Goal: Task Accomplishment & Management: Manage account settings

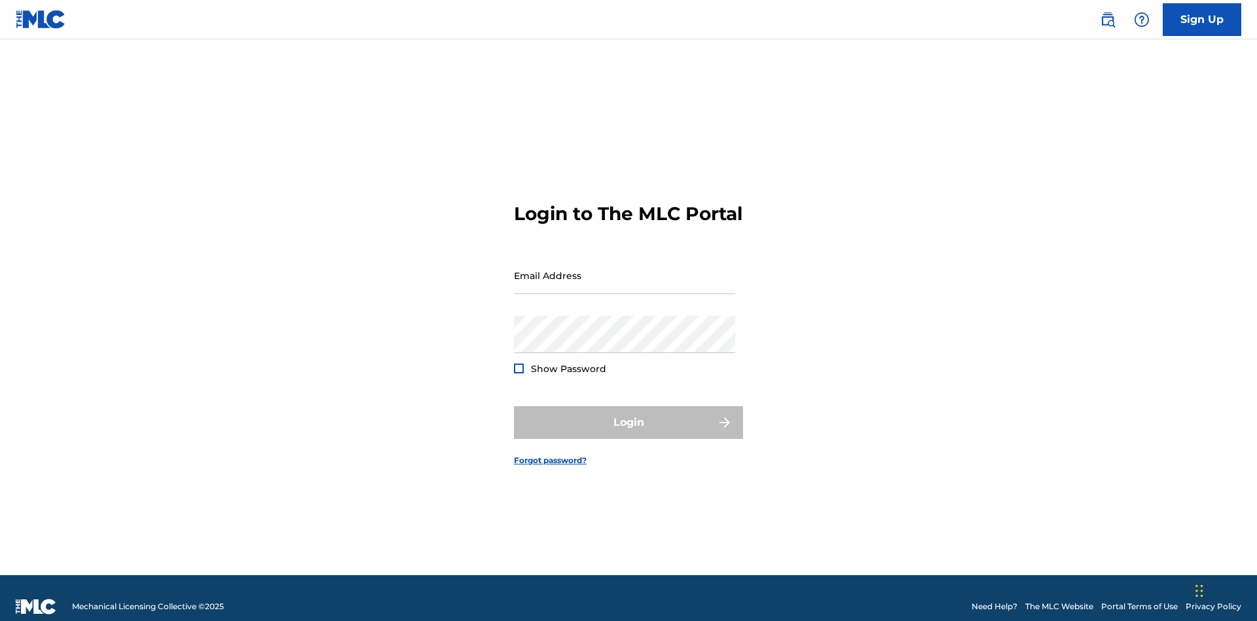
scroll to position [17, 0]
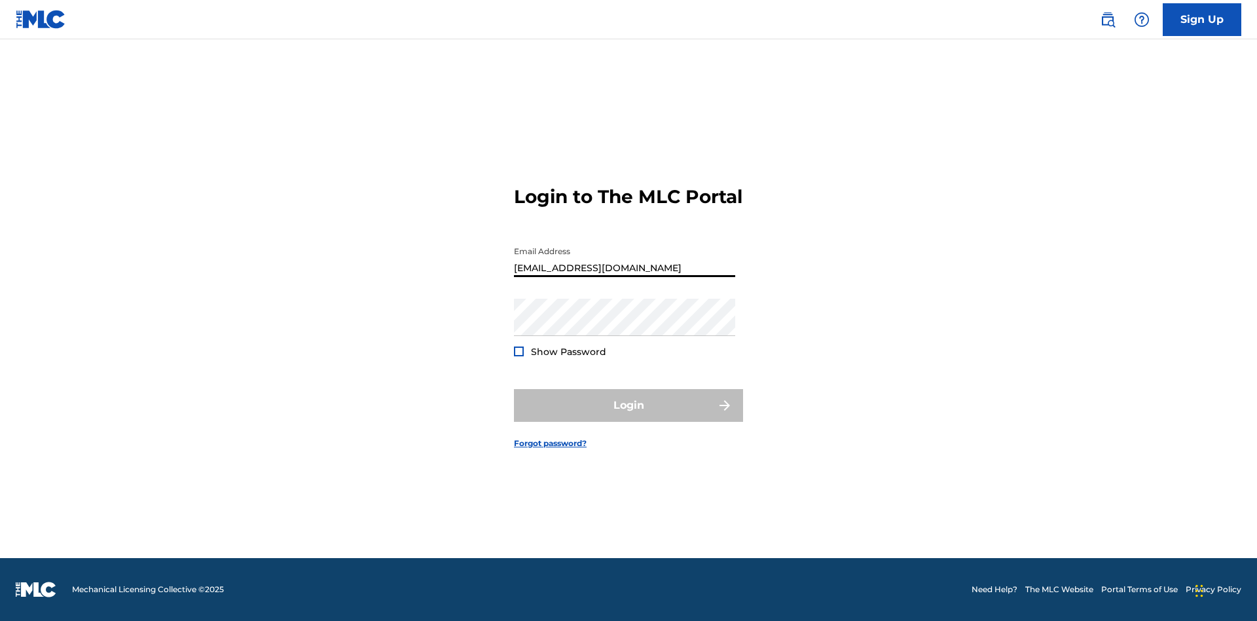
type input "[EMAIL_ADDRESS][DOMAIN_NAME]"
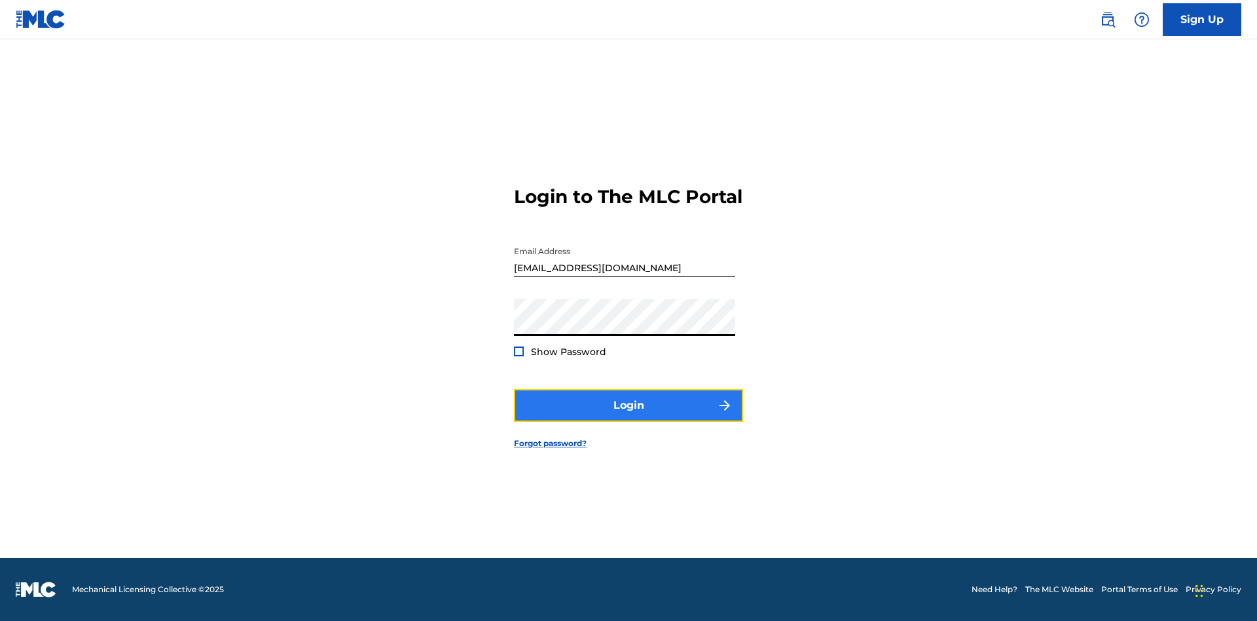
click at [629, 417] on button "Login" at bounding box center [628, 405] width 229 height 33
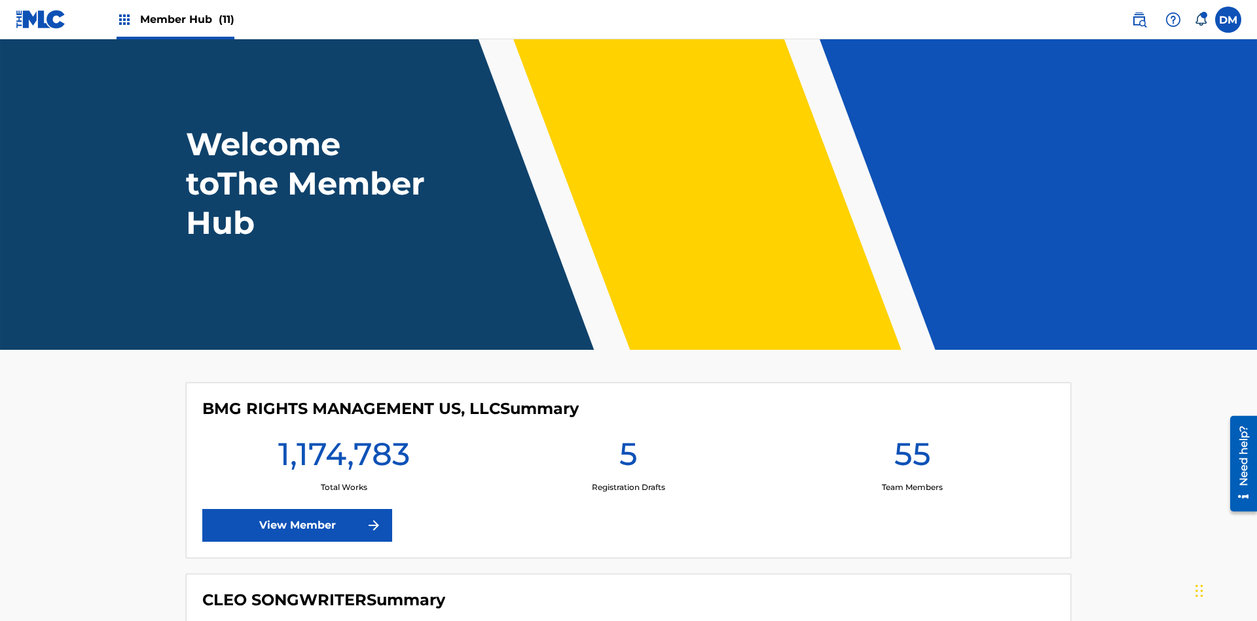
click at [187, 19] on span "Member Hub (11)" at bounding box center [187, 19] width 94 height 15
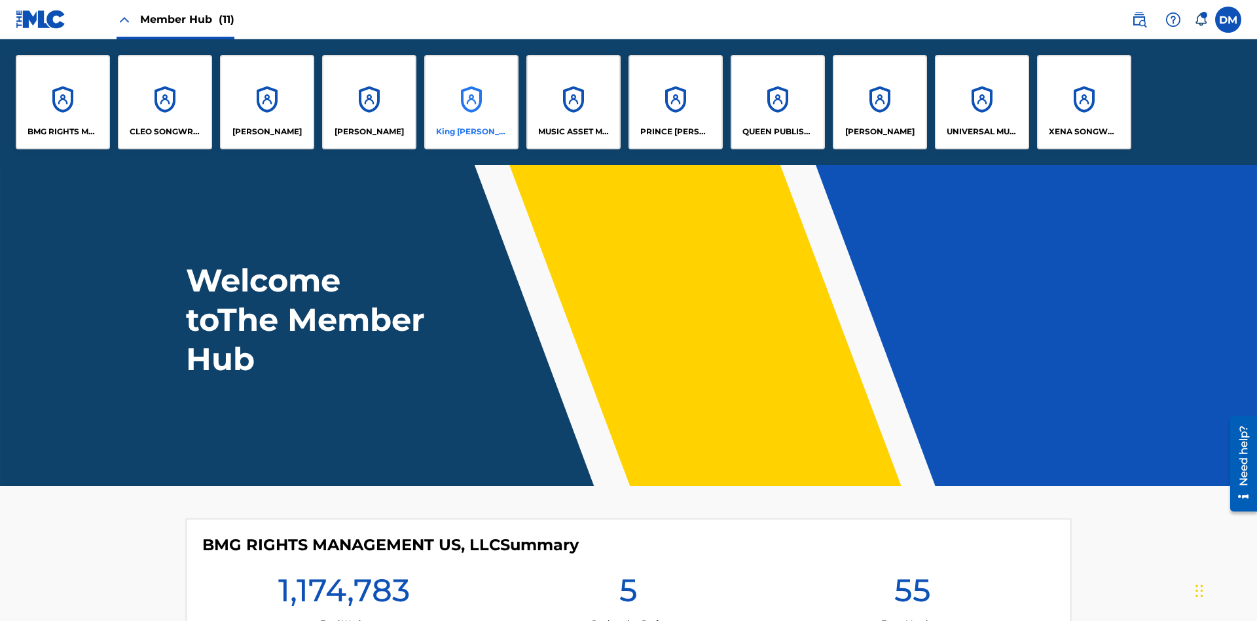
click at [471, 132] on p "King [PERSON_NAME]" at bounding box center [471, 132] width 71 height 12
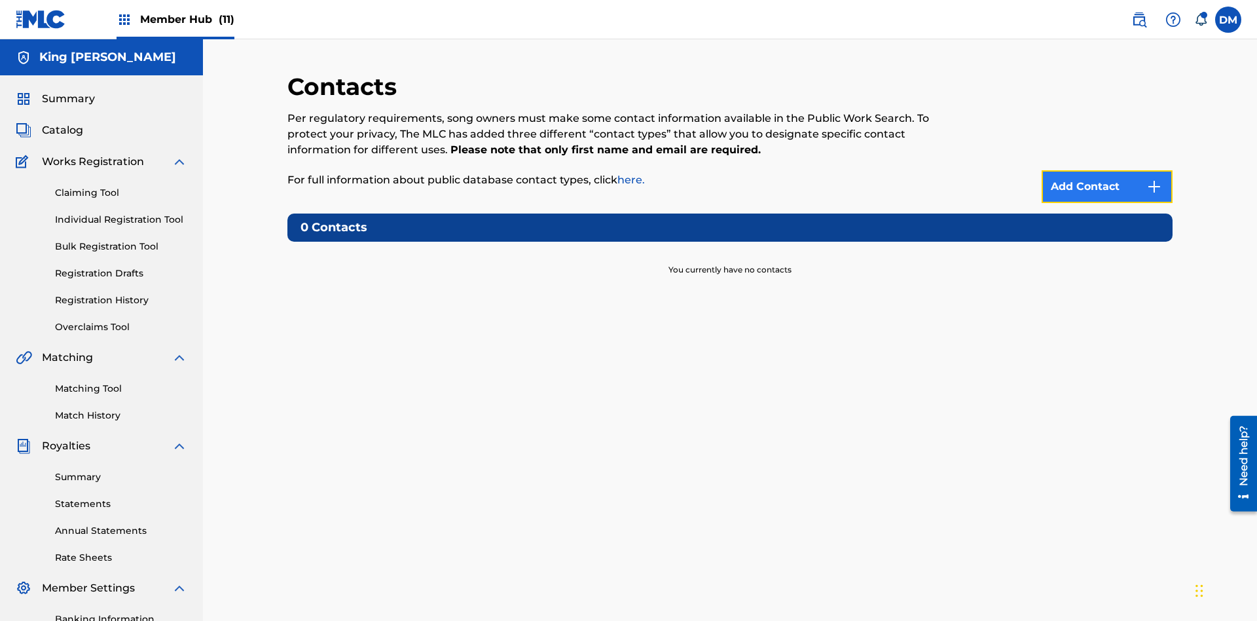
click at [1155, 179] on img at bounding box center [1155, 187] width 16 height 16
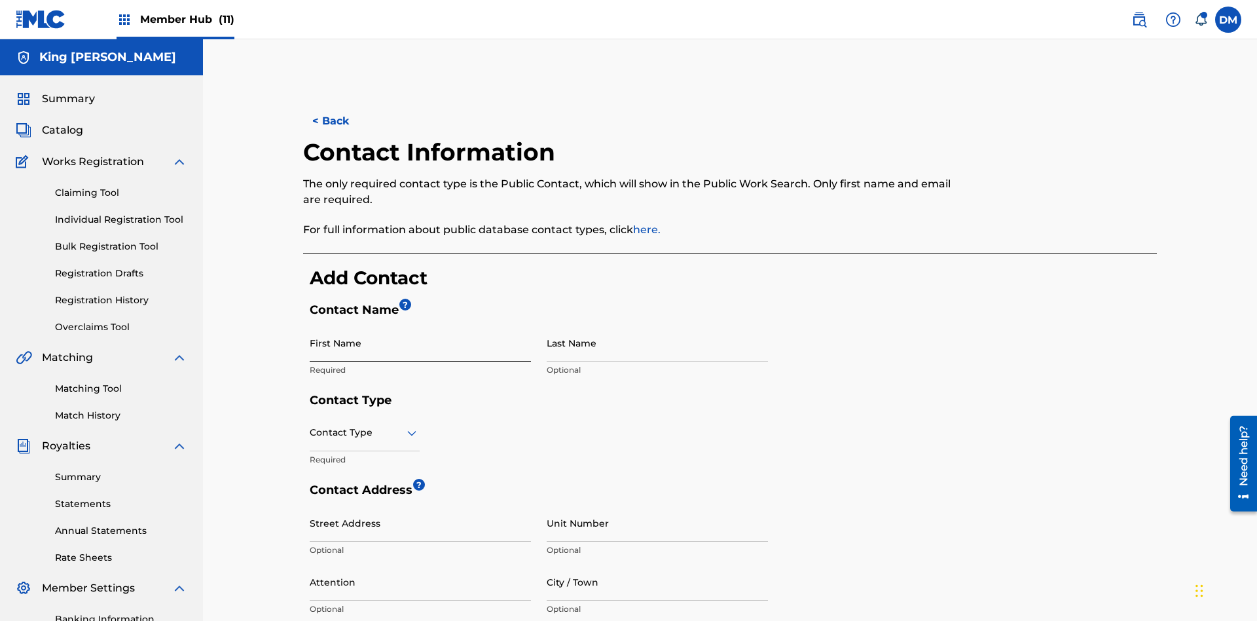
click at [420, 324] on input "First Name" at bounding box center [420, 342] width 221 height 37
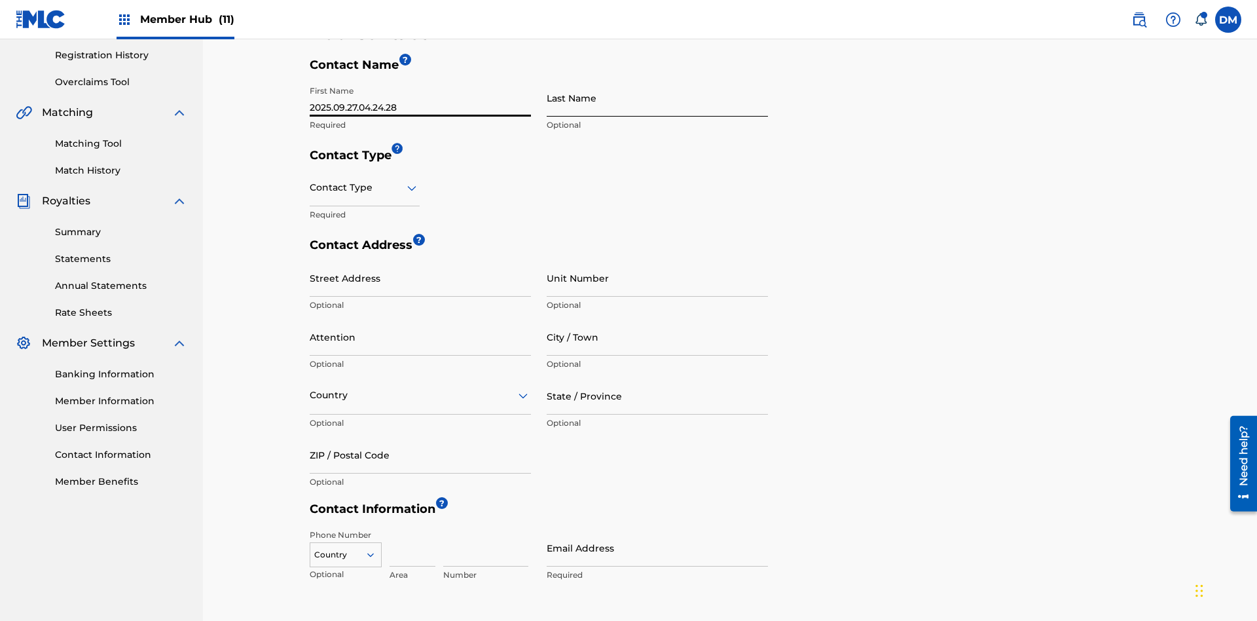
type input "2025.09.27.04.24.28"
click at [658, 98] on input "Last Name" at bounding box center [657, 97] width 221 height 37
type input "2025.09.27.04.24.28"
click at [310, 181] on input "text" at bounding box center [311, 188] width 3 height 14
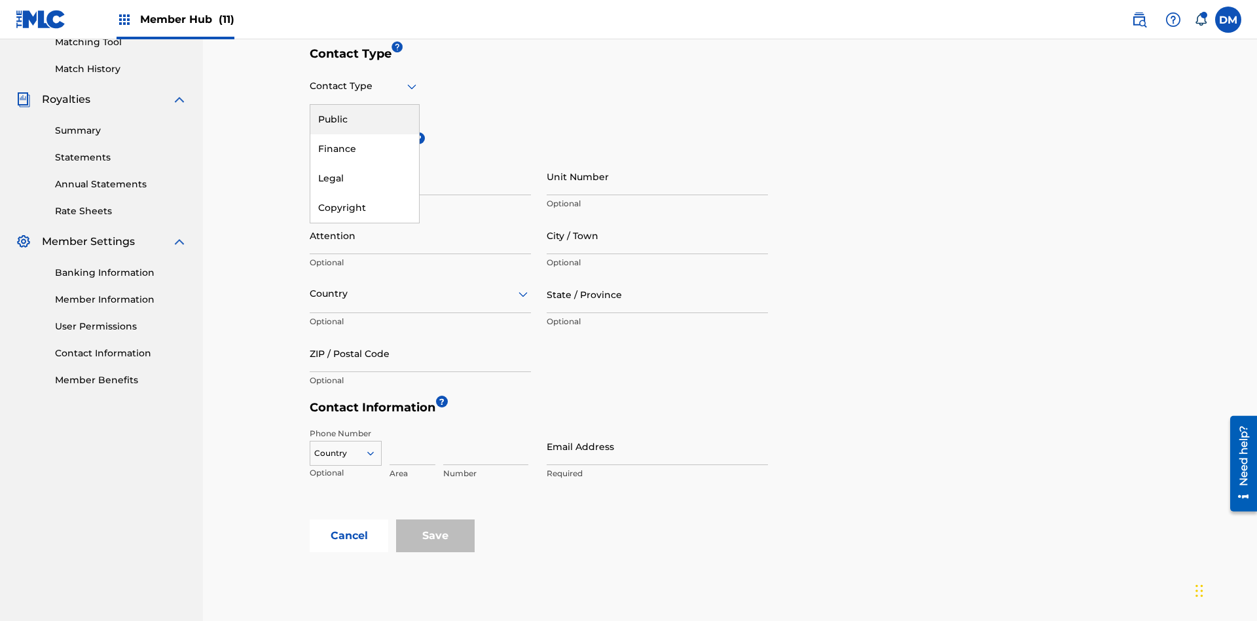
click at [365, 119] on div "Public" at bounding box center [364, 119] width 109 height 29
click at [658, 428] on input "Email Address" at bounding box center [657, 446] width 221 height 37
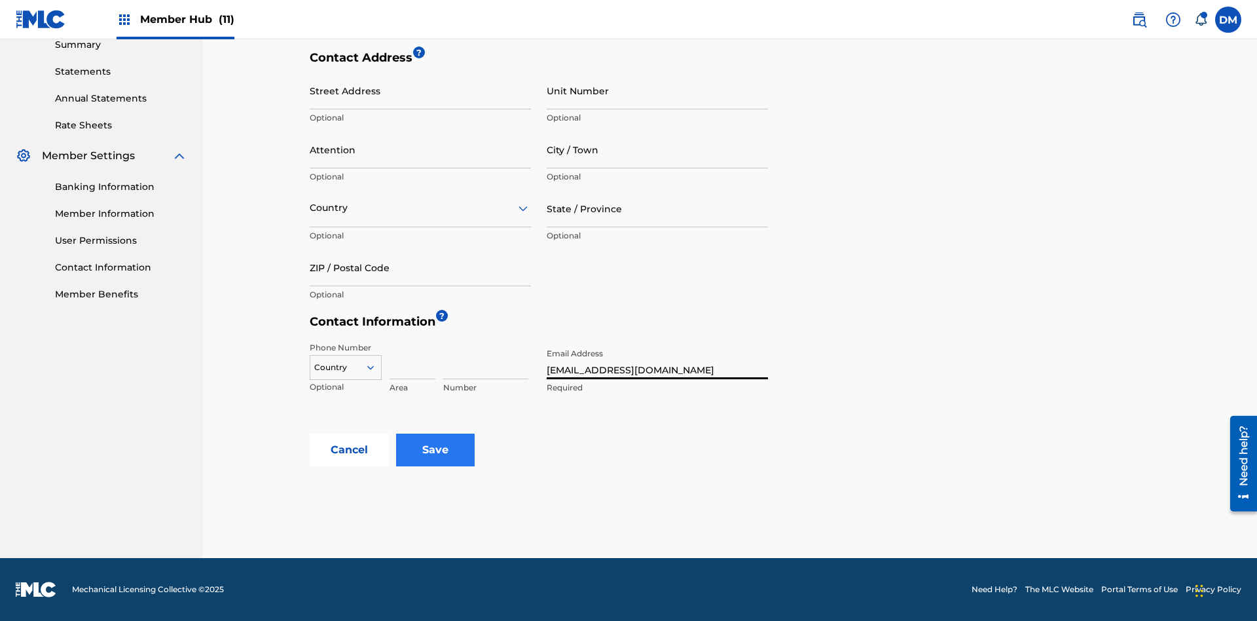
type input "tester@email.com"
click at [436, 450] on input "Save" at bounding box center [435, 450] width 79 height 33
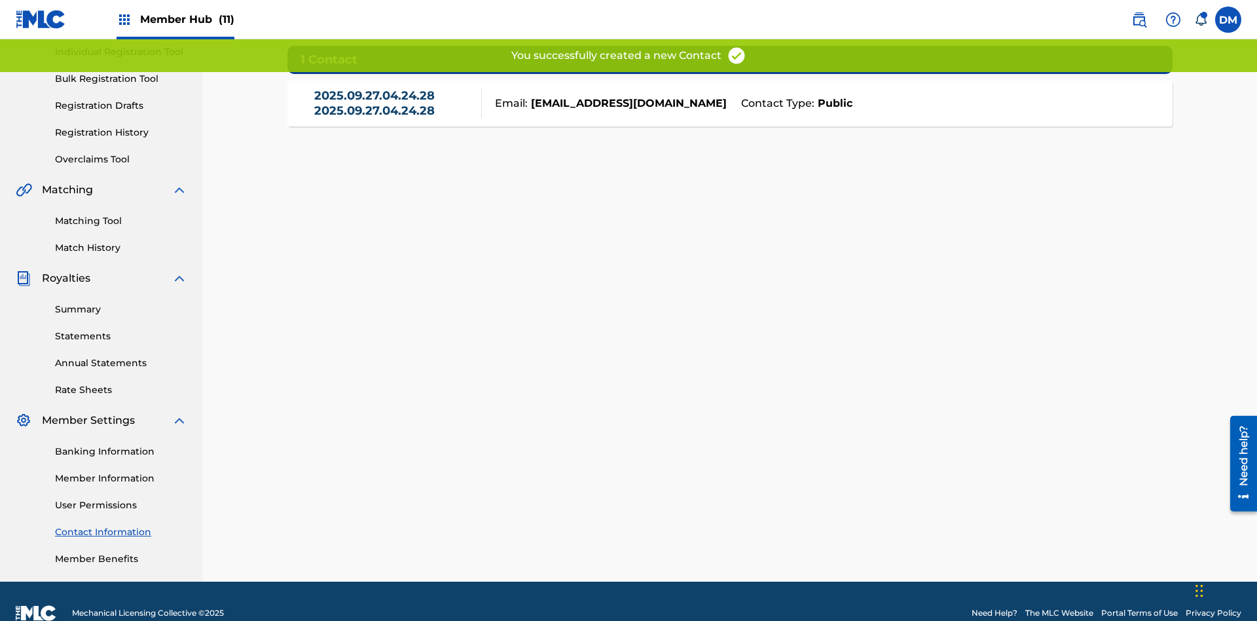
click at [121, 525] on link "Contact Information" at bounding box center [121, 532] width 132 height 14
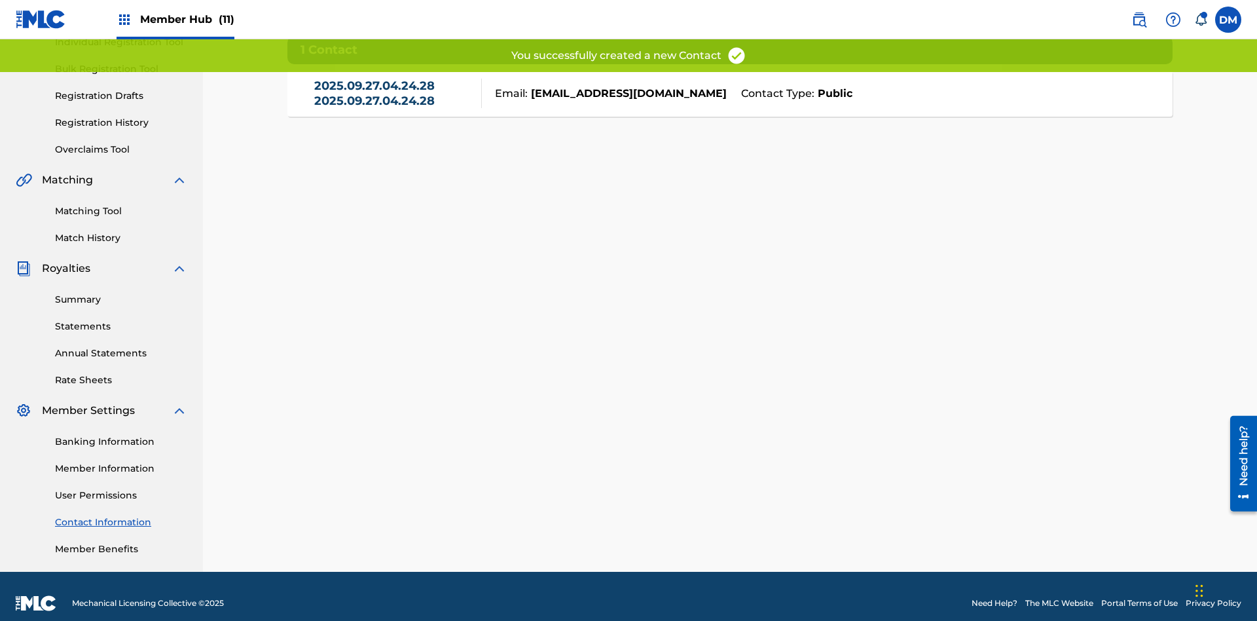
scroll to position [184, 0]
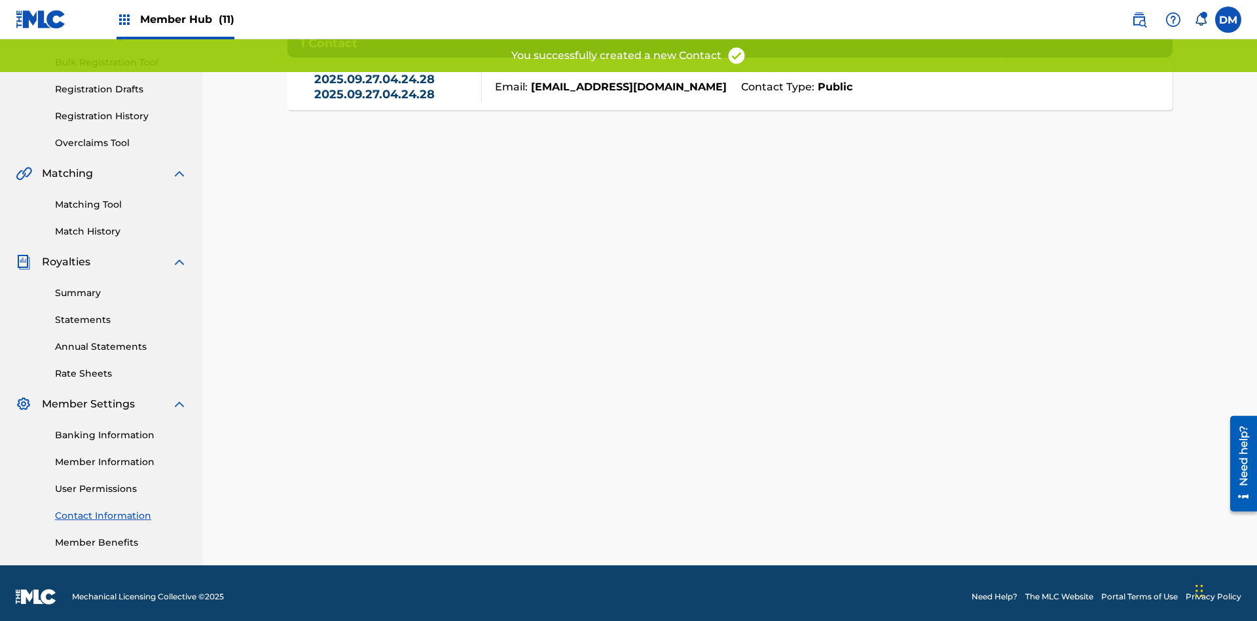
click at [394, 93] on link "2025.09.27.04.24.28 2025.09.27.04.24.28" at bounding box center [394, 86] width 161 height 29
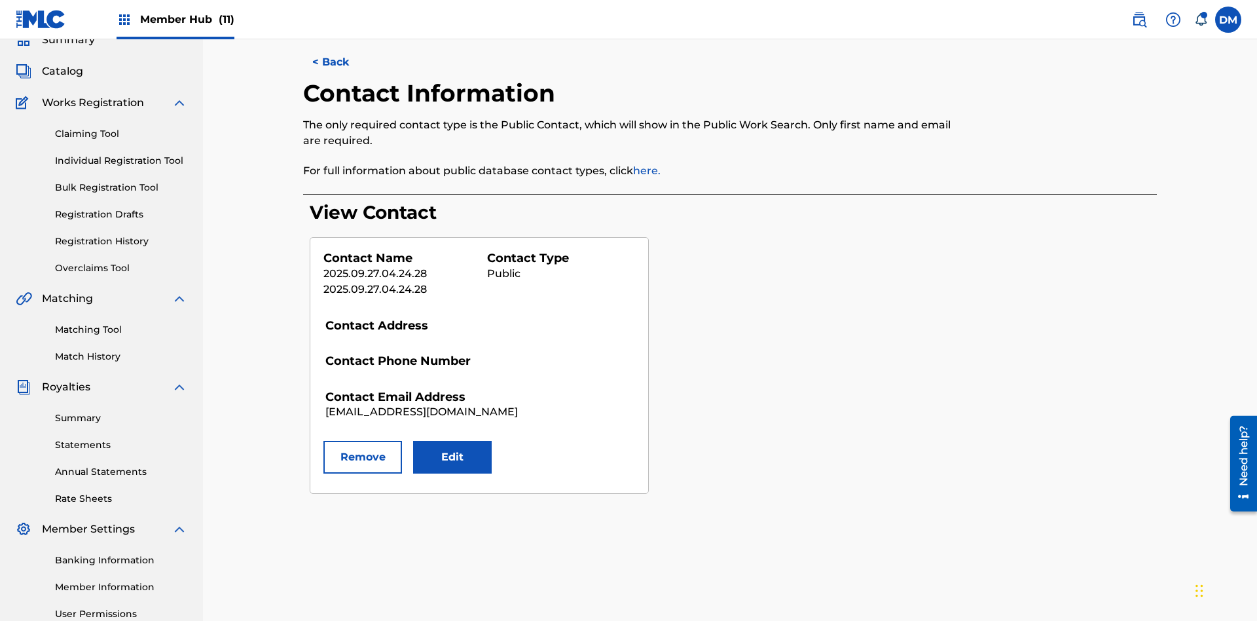
scroll to position [191, 0]
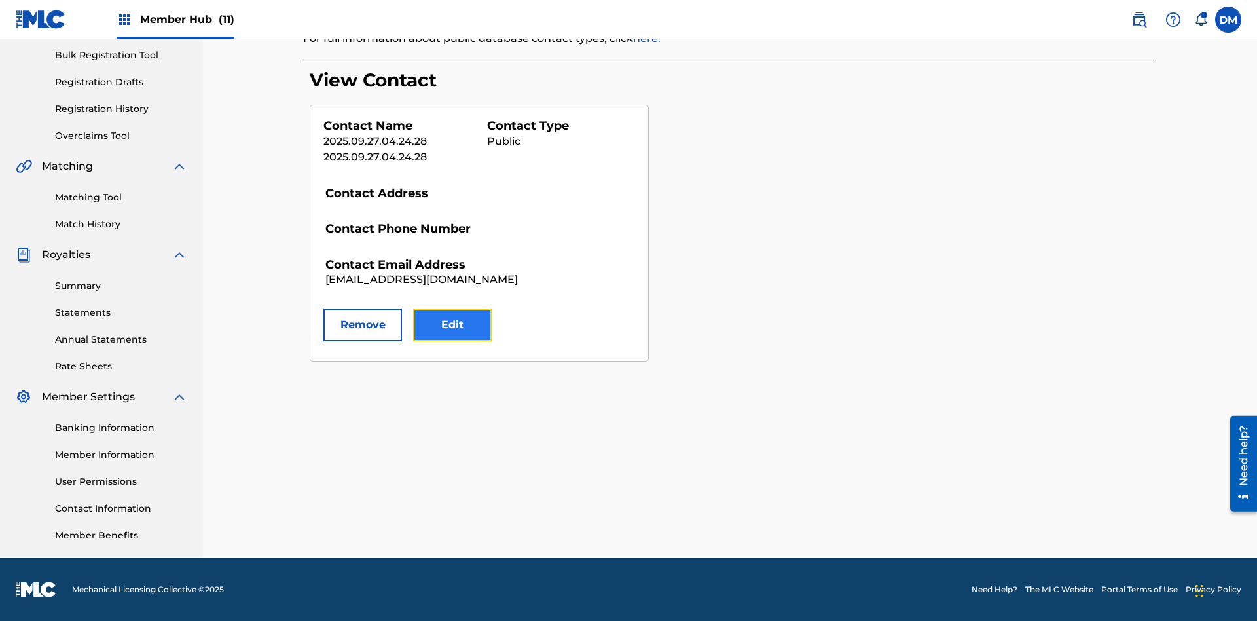
click at [453, 325] on button "Edit" at bounding box center [452, 324] width 79 height 33
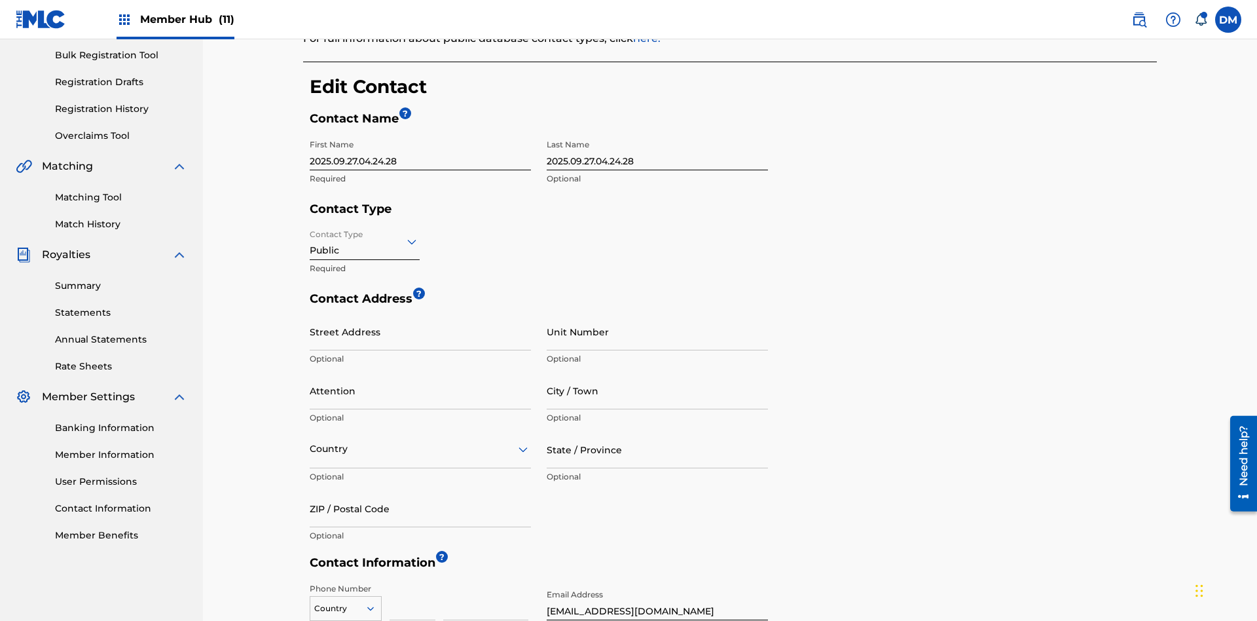
click at [420, 133] on input "2025.09.27.04.24.28" at bounding box center [420, 151] width 221 height 37
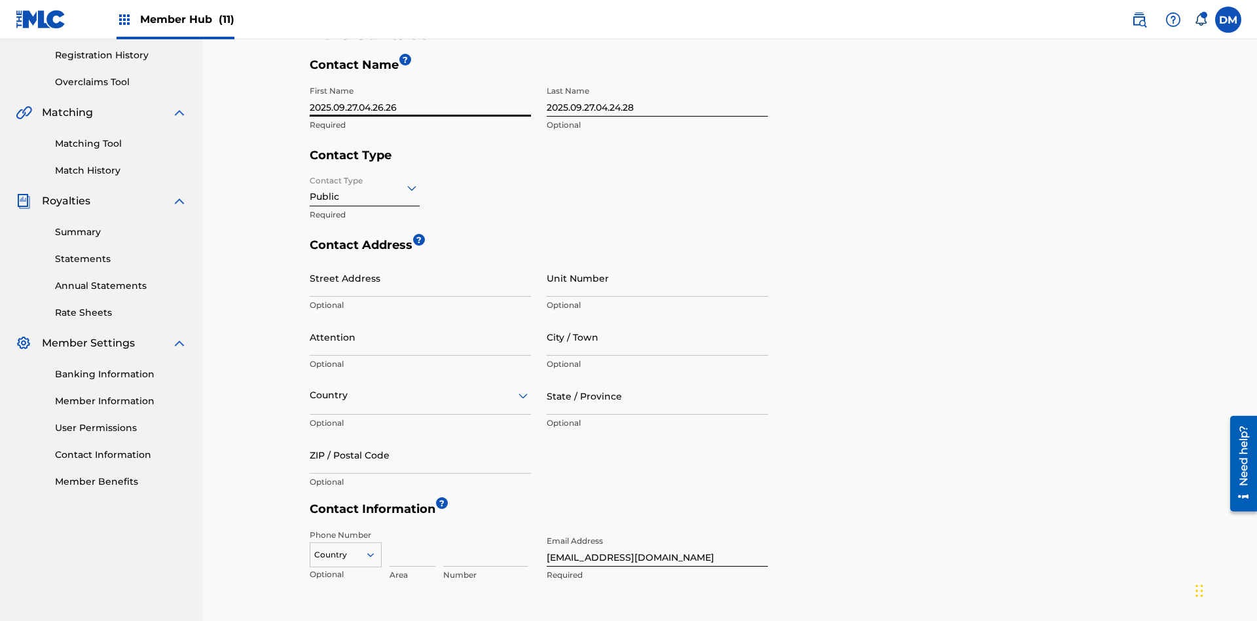
type input "2025.09.27.04.26.26"
click at [658, 98] on input "2025.09.27.04.24.28" at bounding box center [657, 97] width 221 height 37
type input "2025.09.27.04.26.26"
click at [310, 181] on input "Contact Type" at bounding box center [311, 188] width 3 height 14
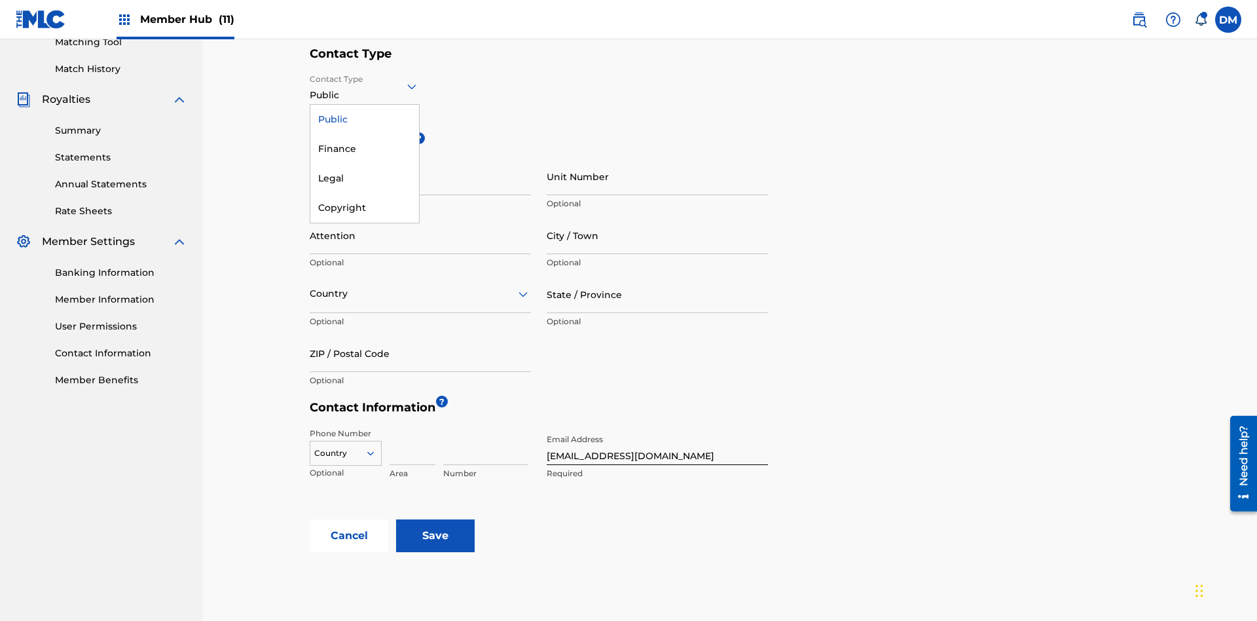
click at [365, 149] on div "Finance" at bounding box center [364, 148] width 109 height 29
click at [658, 217] on input "City / Town" at bounding box center [657, 235] width 221 height 37
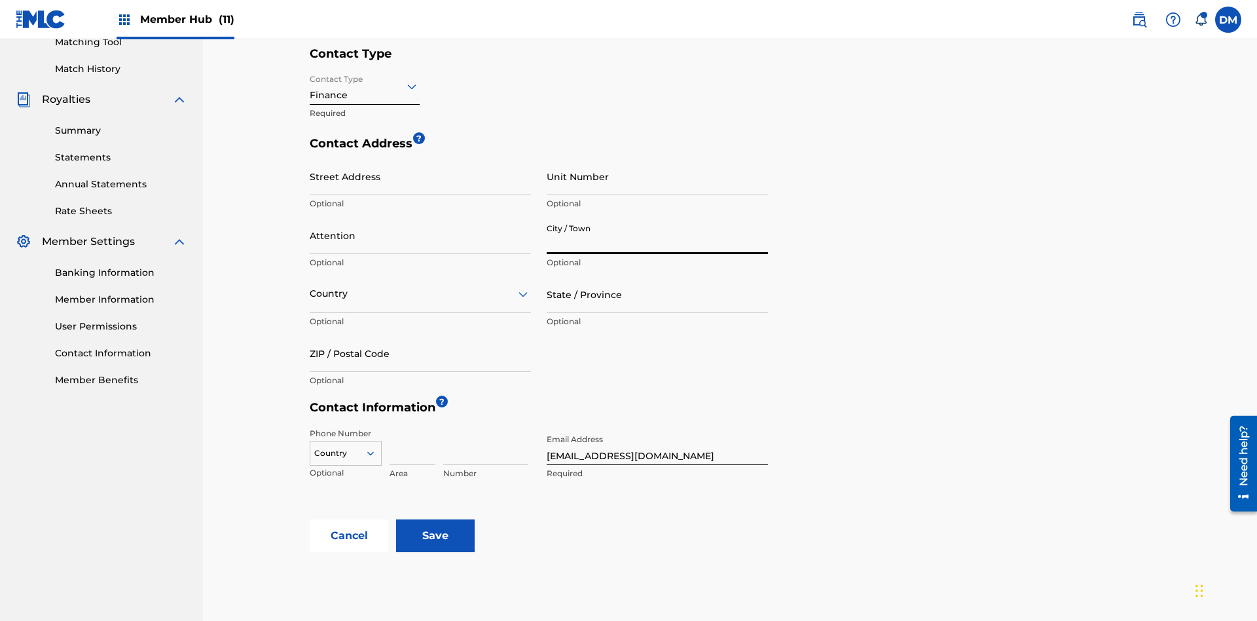
scroll to position [432, 0]
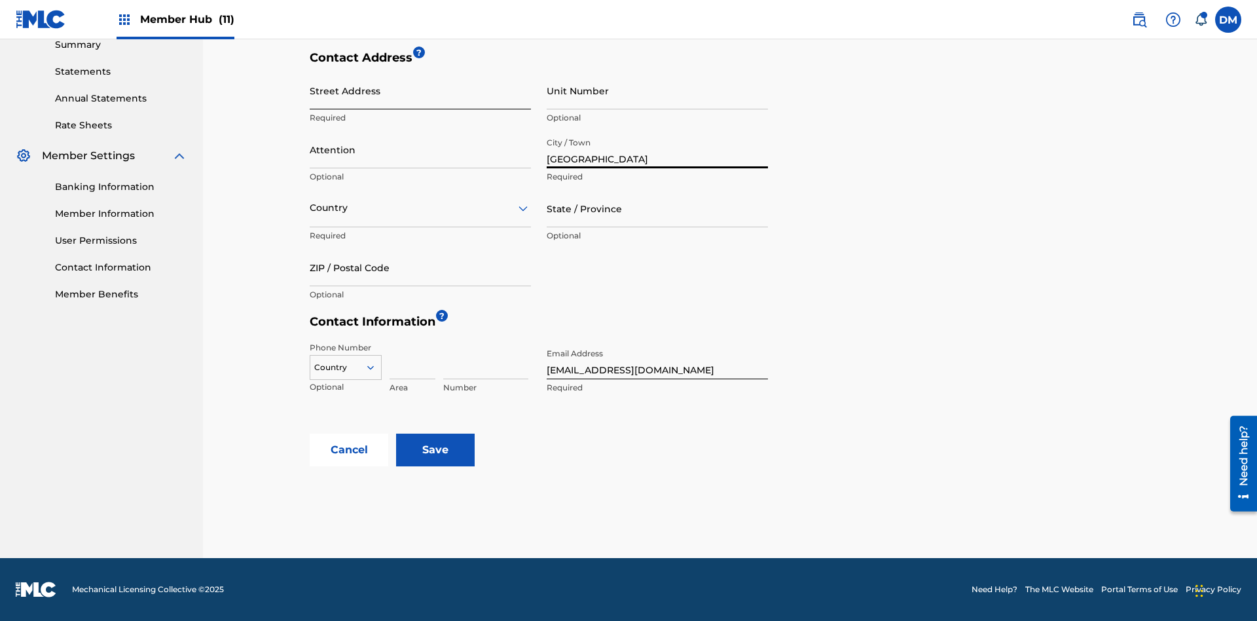
type input "North Sydney"
click at [420, 98] on input "Street Address" at bounding box center [420, 90] width 221 height 37
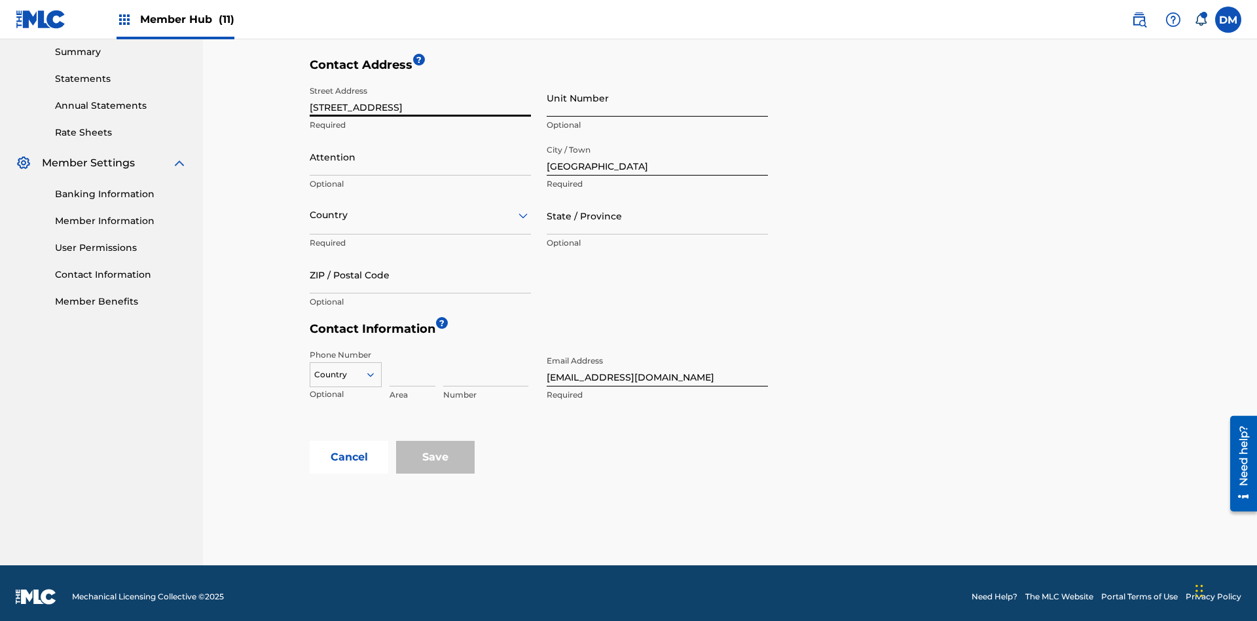
type input "900 Second Avenue"
click at [658, 98] on input "Unit Number" at bounding box center [657, 97] width 221 height 37
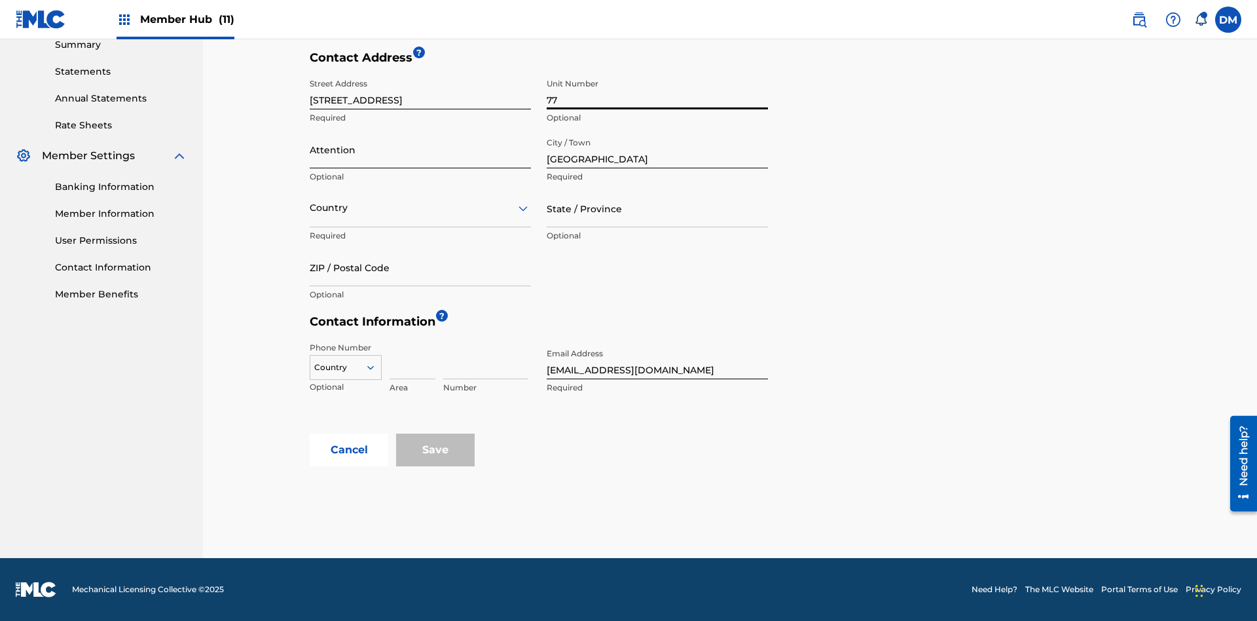
type input "77"
click at [420, 149] on input "Attention" at bounding box center [420, 149] width 221 height 37
type input "Kim Miller"
click at [310, 208] on input "text" at bounding box center [311, 208] width 3 height 14
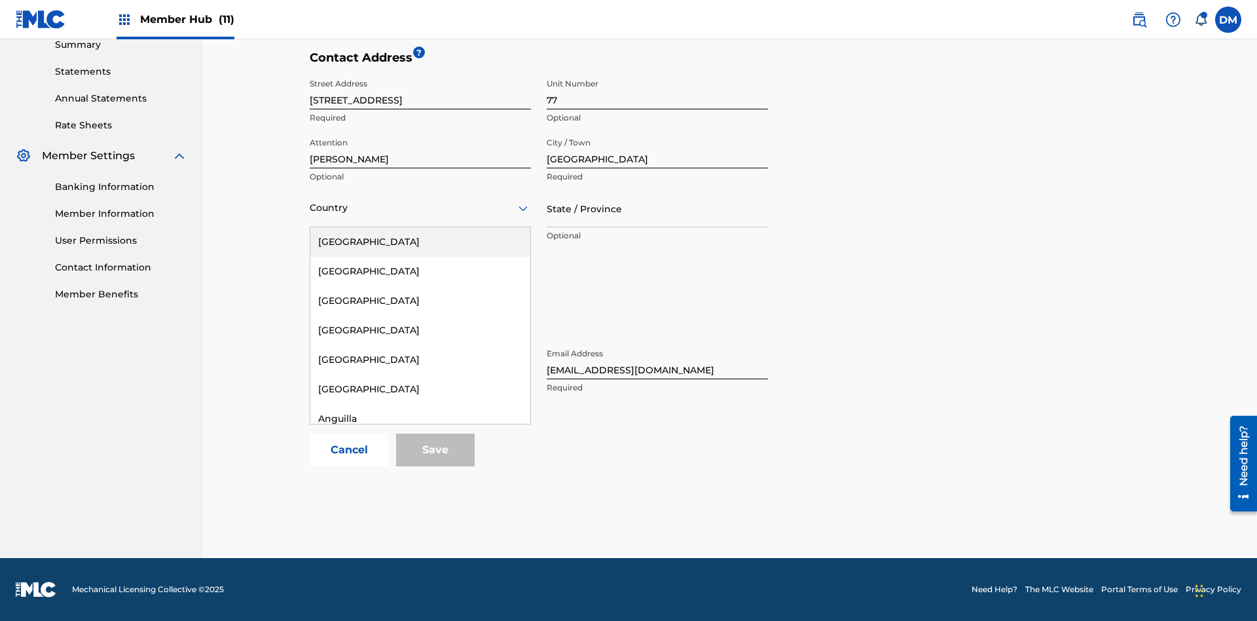
click at [420, 581] on div "Australia" at bounding box center [420, 565] width 220 height 29
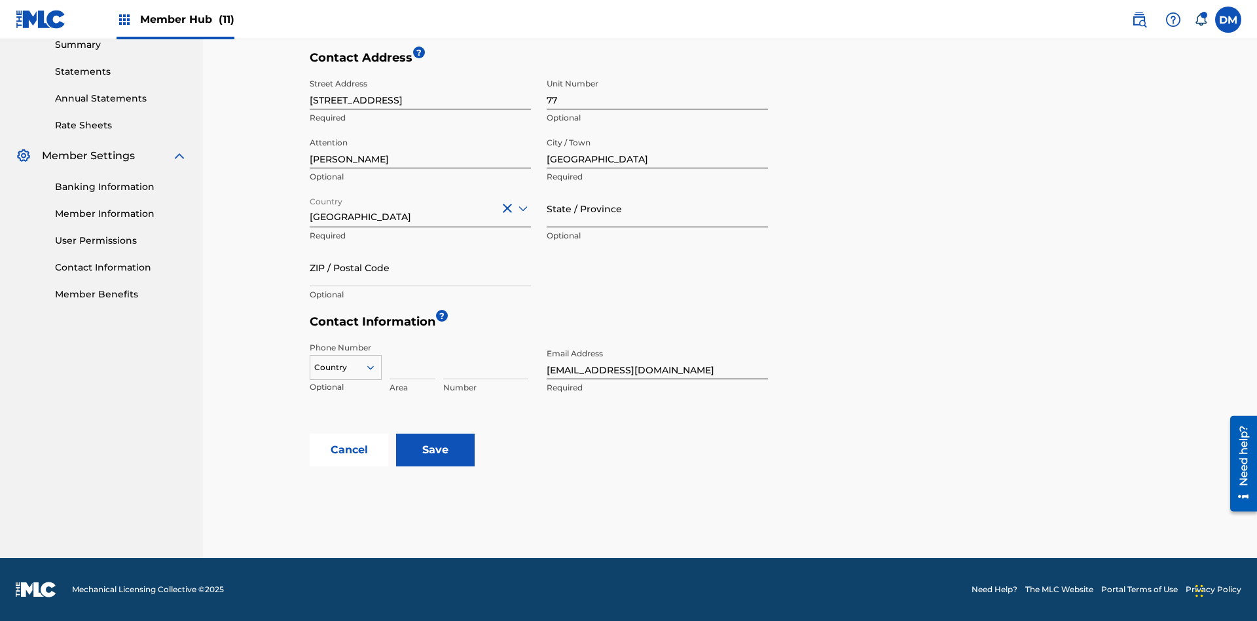
click at [658, 209] on input "State / Province" at bounding box center [657, 208] width 221 height 37
type input "NSW"
click at [420, 267] on input "ZIP / Postal Code" at bounding box center [420, 267] width 221 height 37
type input "2060"
click at [376, 367] on icon at bounding box center [371, 368] width 12 height 12
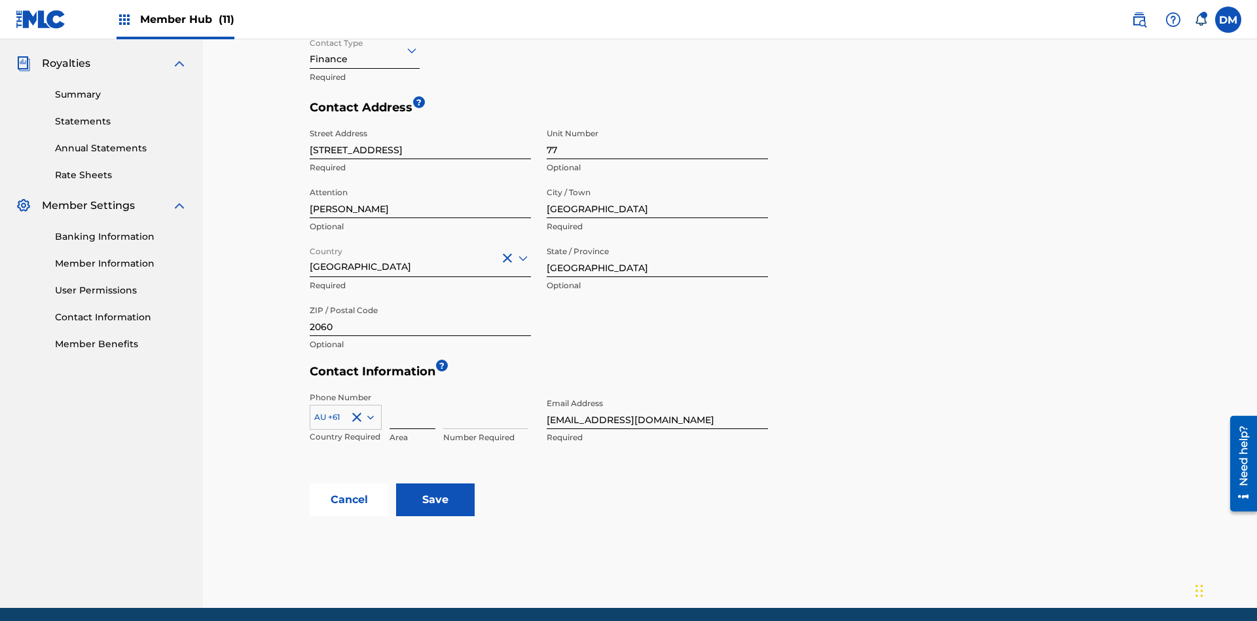
click at [413, 392] on input at bounding box center [413, 410] width 46 height 37
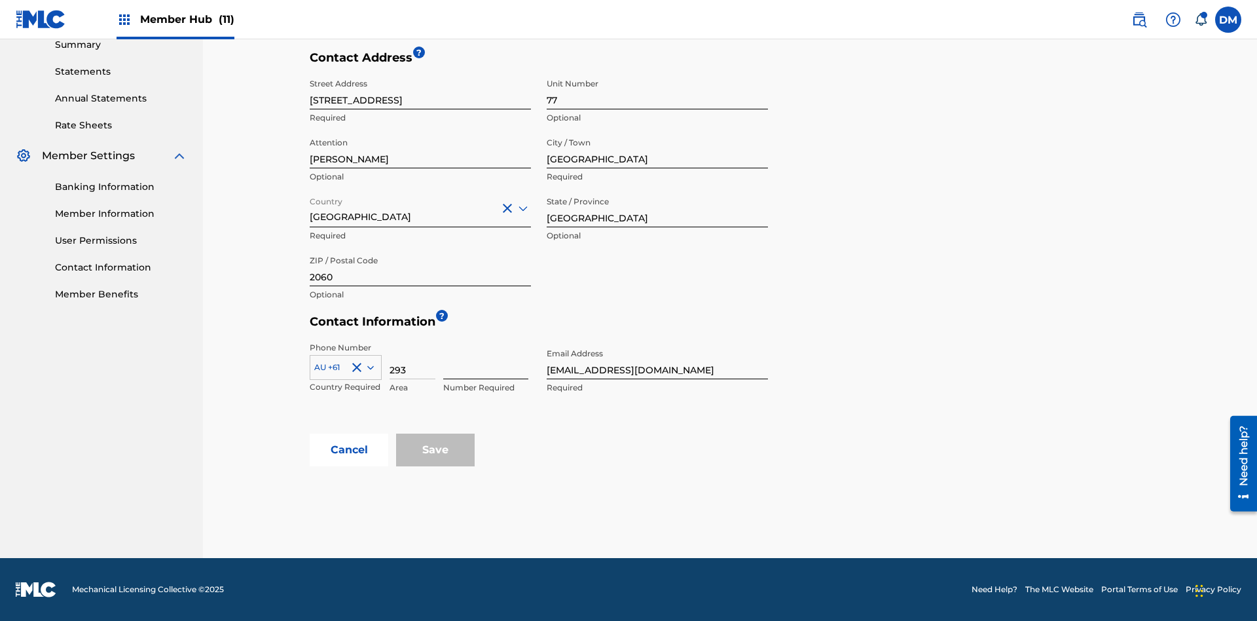
type input "293"
click at [486, 360] on input at bounding box center [485, 360] width 85 height 37
type input "9199000"
click at [658, 360] on input "tester@email.com" at bounding box center [657, 360] width 221 height 37
type input "itPro@email.com"
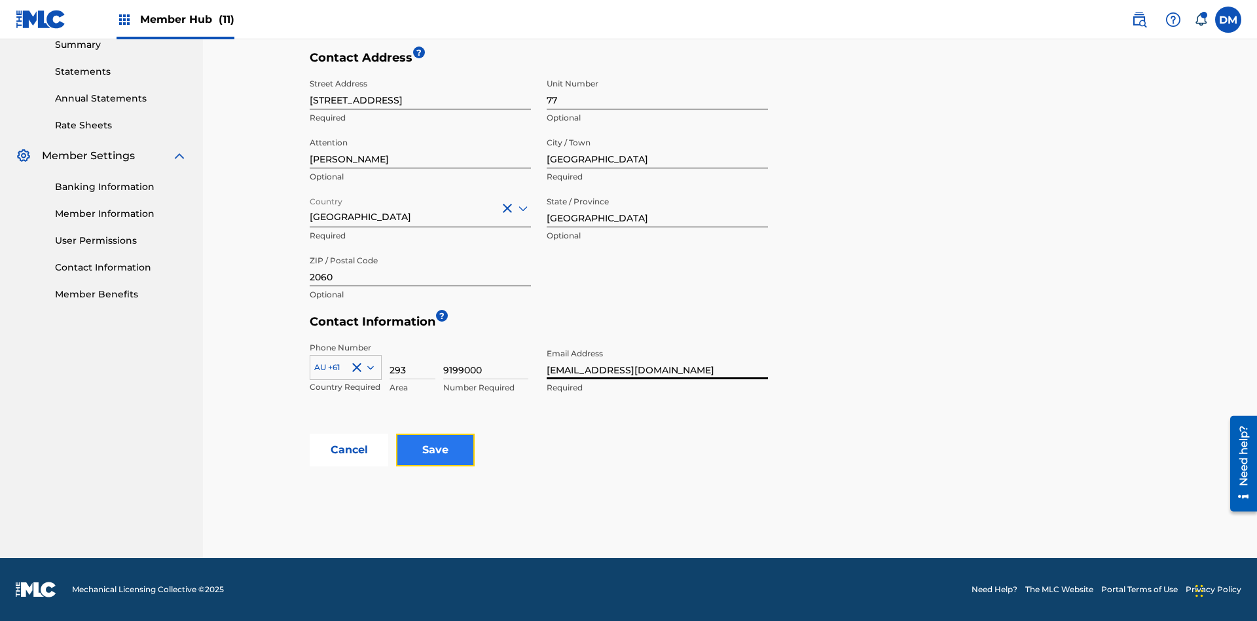
click at [436, 450] on input "Save" at bounding box center [435, 450] width 79 height 33
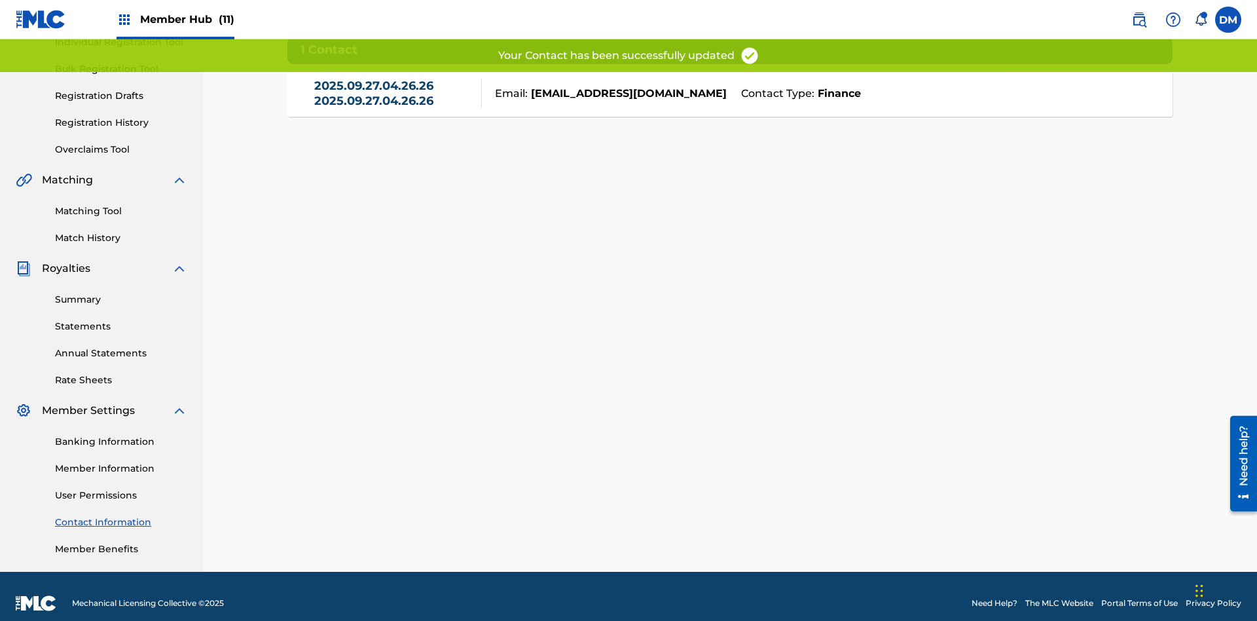
scroll to position [184, 0]
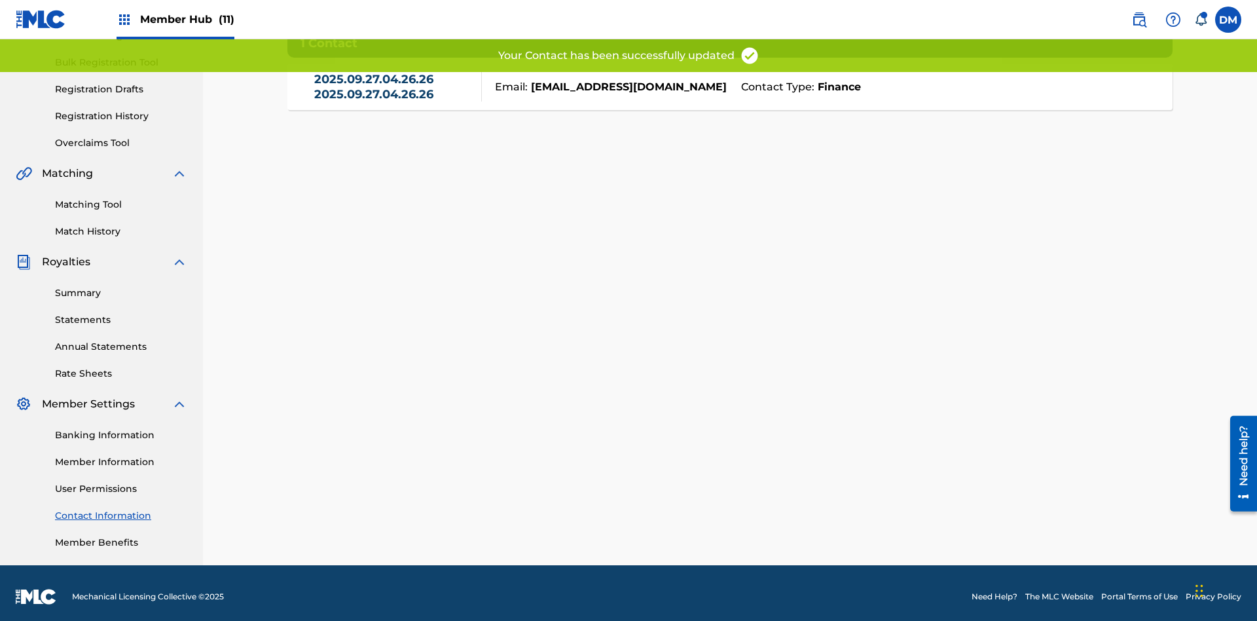
click at [394, 93] on link "2025.09.27.04.26.26 2025.09.27.04.26.26" at bounding box center [394, 86] width 161 height 29
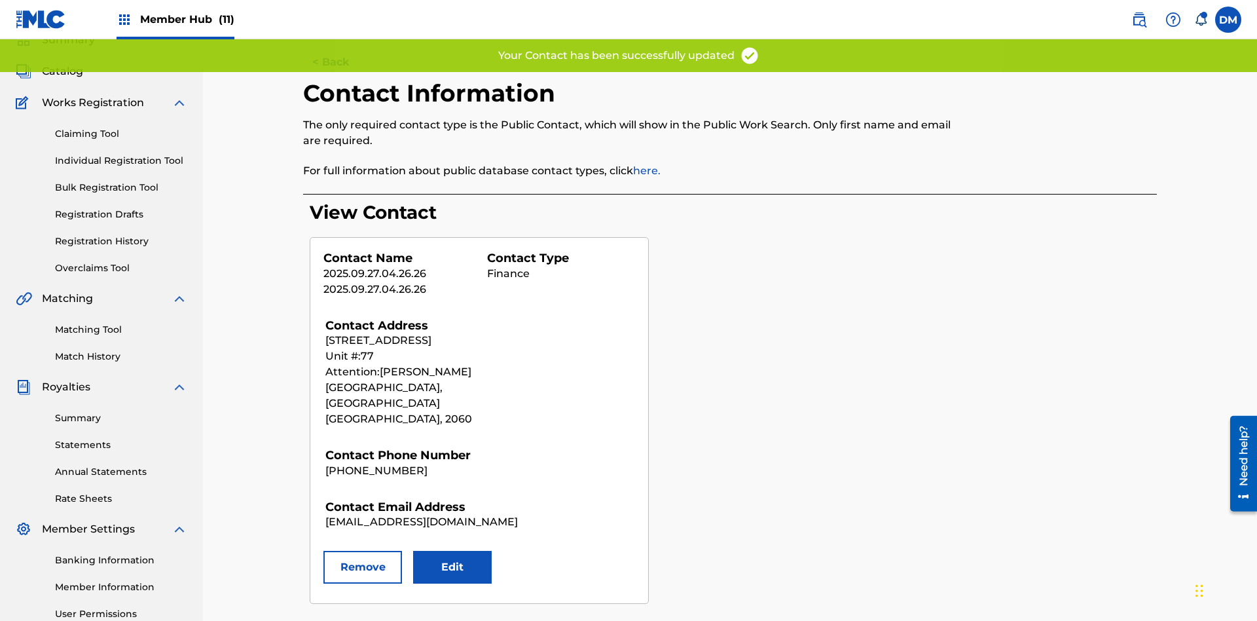
scroll to position [191, 0]
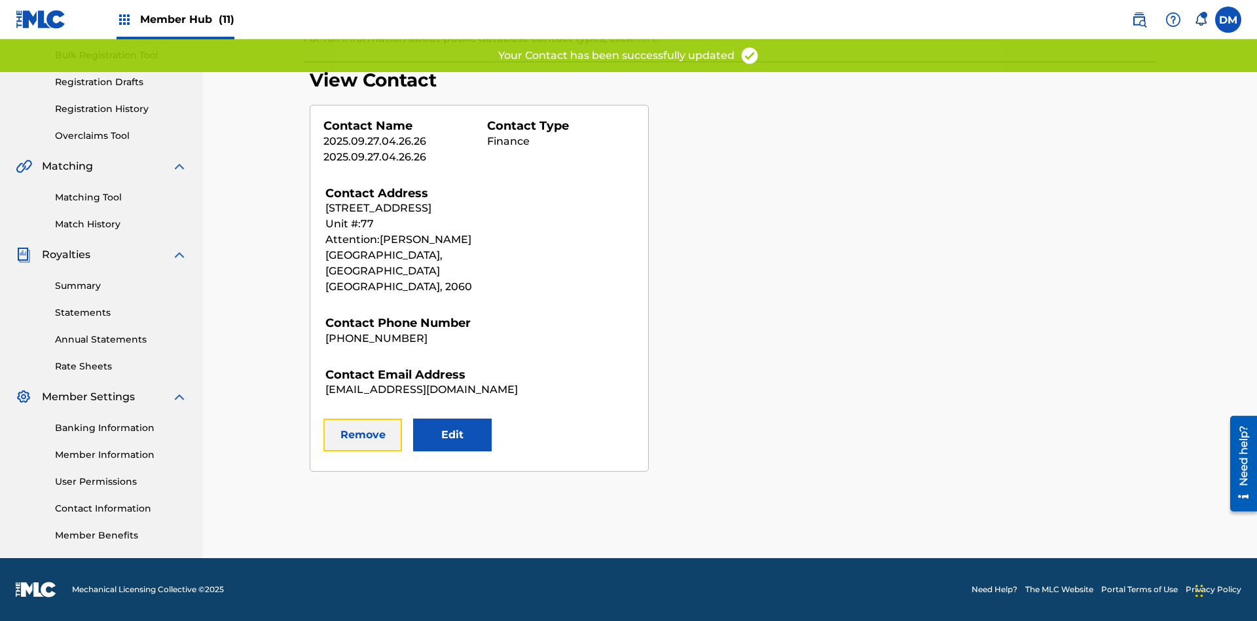
click at [363, 419] on button "Remove" at bounding box center [363, 434] width 79 height 33
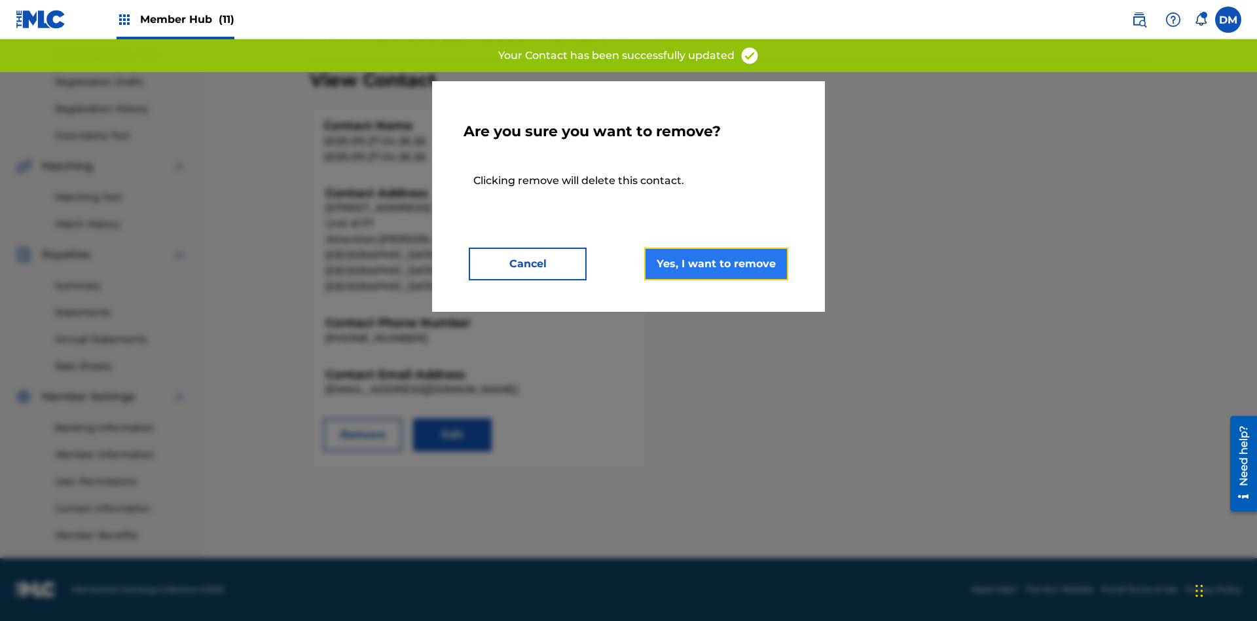
click at [716, 263] on button "Yes, I want to remove" at bounding box center [716, 264] width 144 height 33
